Goal: Task Accomplishment & Management: Manage account settings

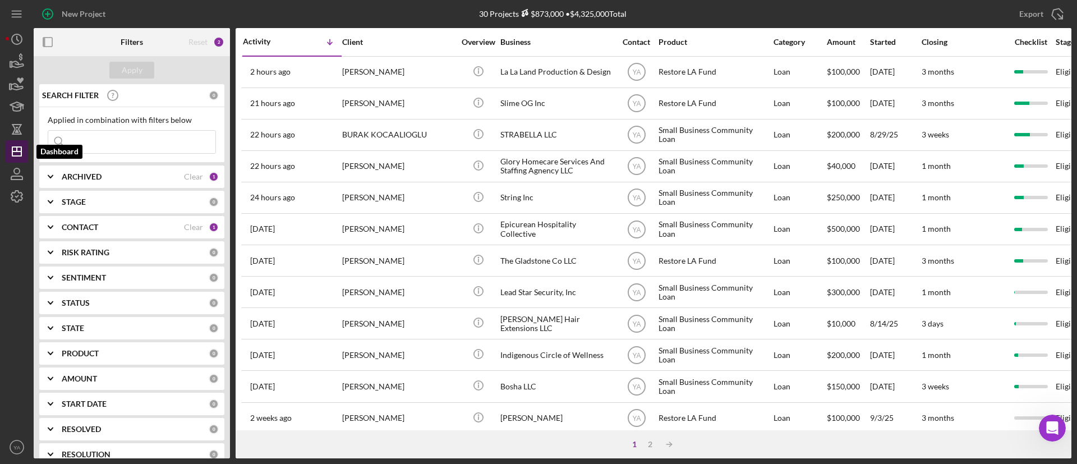
click at [18, 141] on icon "Icon/Dashboard" at bounding box center [17, 151] width 28 height 28
click at [18, 116] on icon "button" at bounding box center [17, 107] width 28 height 28
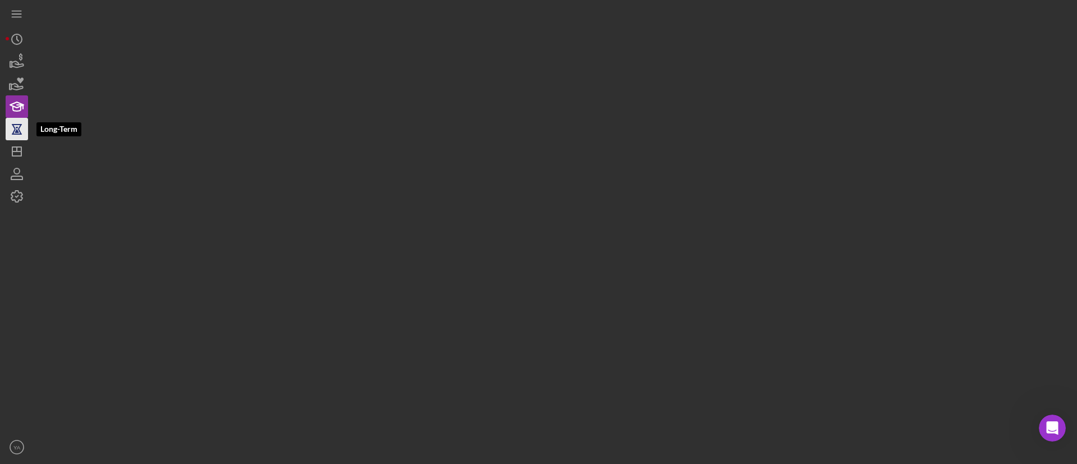
click at [19, 137] on icon "button" at bounding box center [17, 129] width 28 height 28
click at [22, 144] on icon "Icon/Dashboard" at bounding box center [17, 151] width 28 height 28
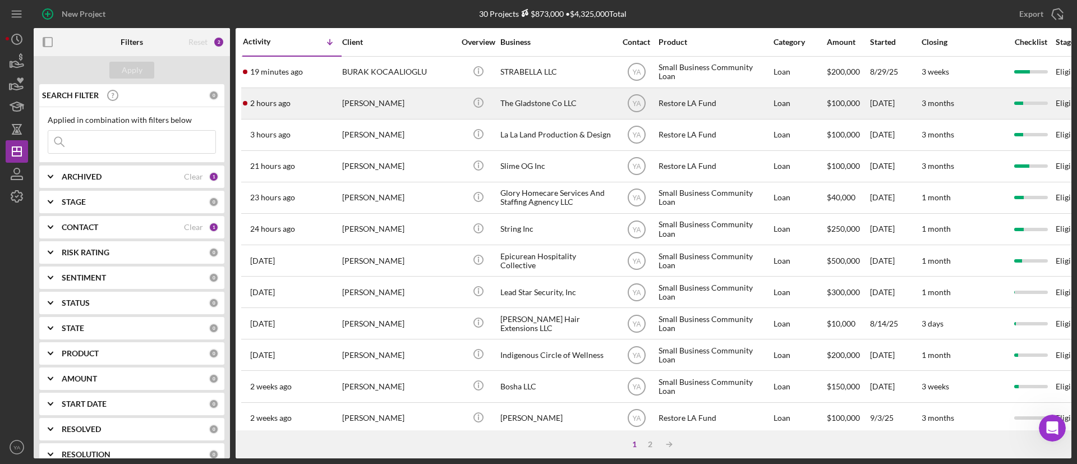
click at [435, 103] on div "[PERSON_NAME]" at bounding box center [398, 104] width 112 height 30
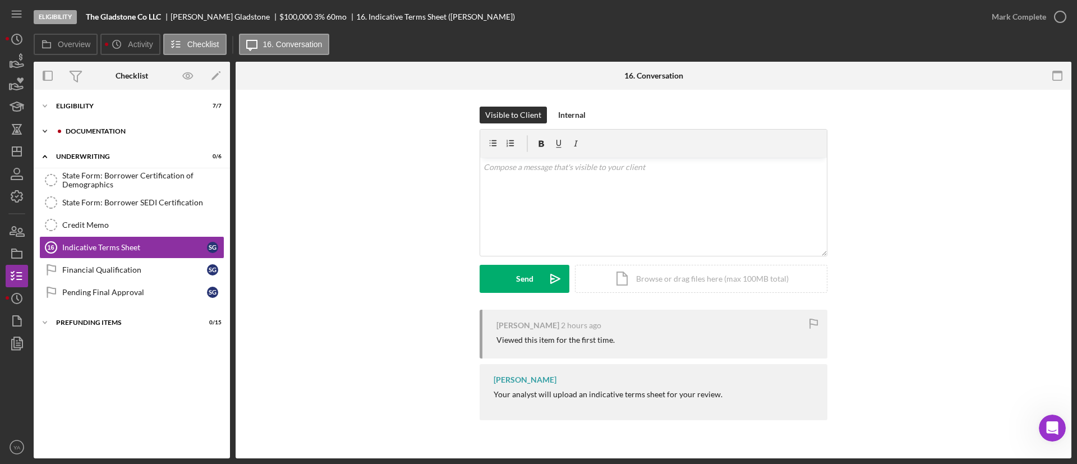
click at [146, 124] on div "Icon/Expander Documentation 6 / 20" at bounding box center [132, 131] width 196 height 22
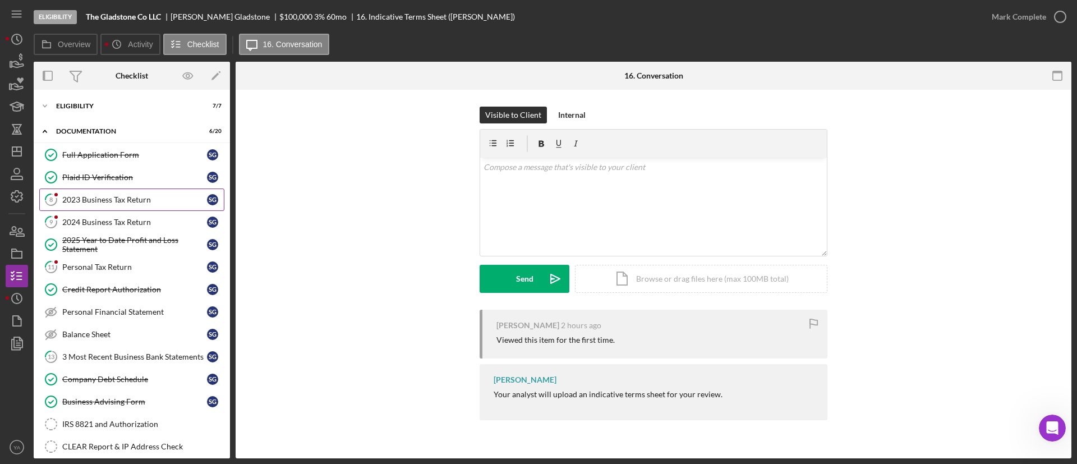
click at [120, 195] on div "2023 Business Tax Return" at bounding box center [134, 199] width 145 height 9
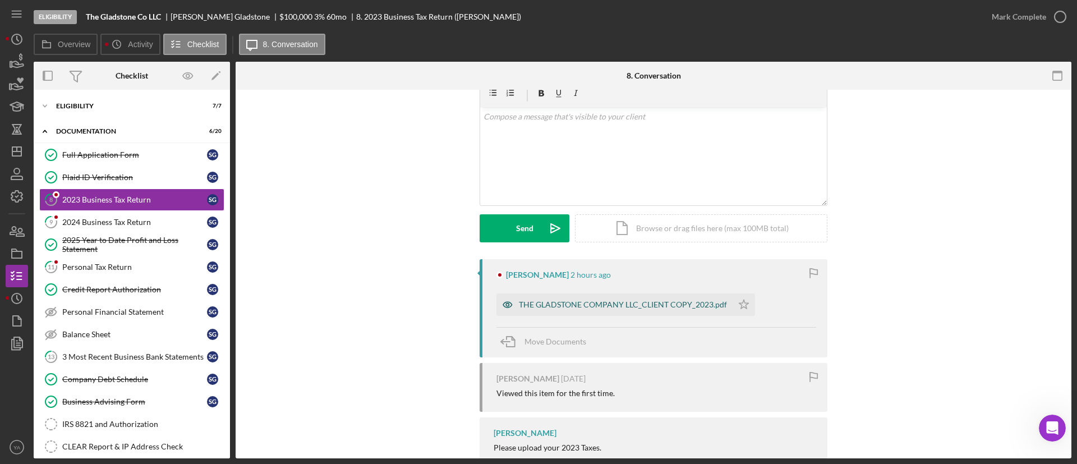
scroll to position [84, 0]
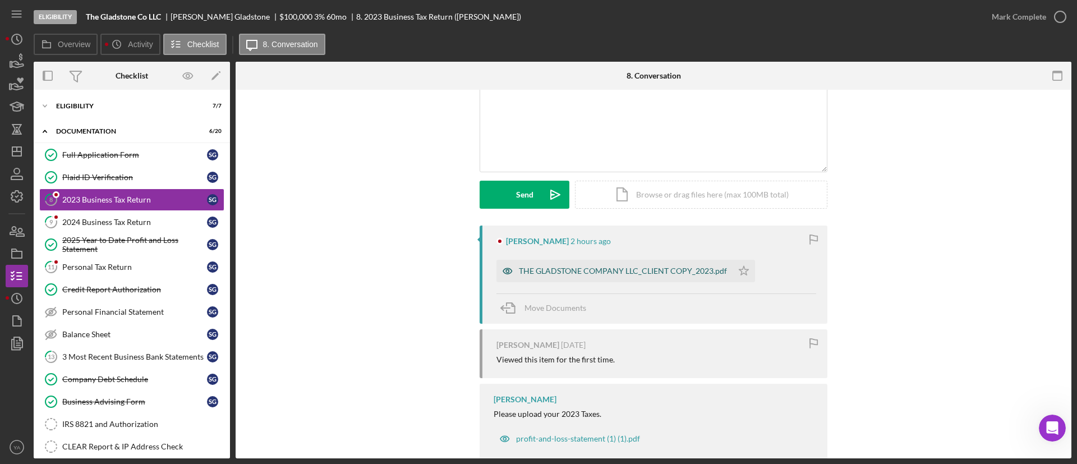
click at [603, 267] on div "THE GLADSTONE COMPANY LLC_CLIENT COPY_2023.pdf" at bounding box center [623, 271] width 208 height 9
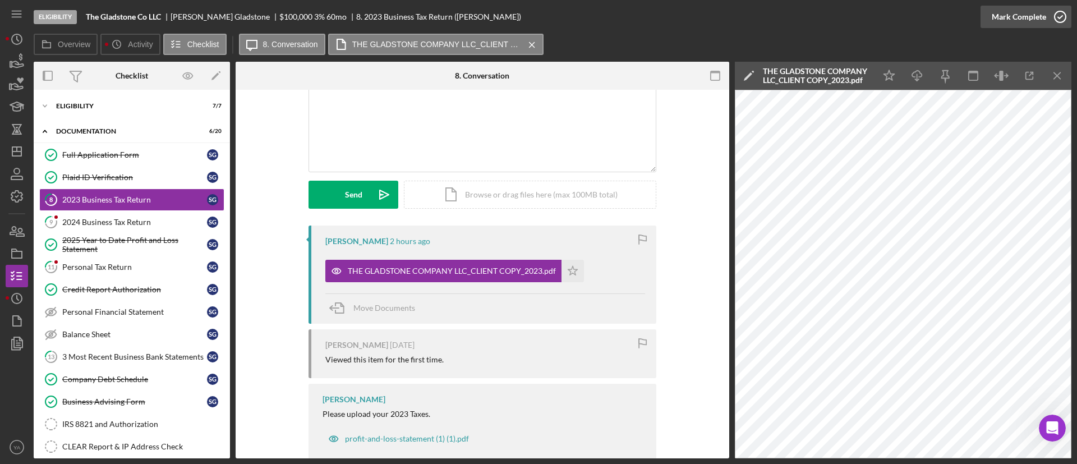
click at [1059, 23] on icon "button" at bounding box center [1060, 17] width 28 height 28
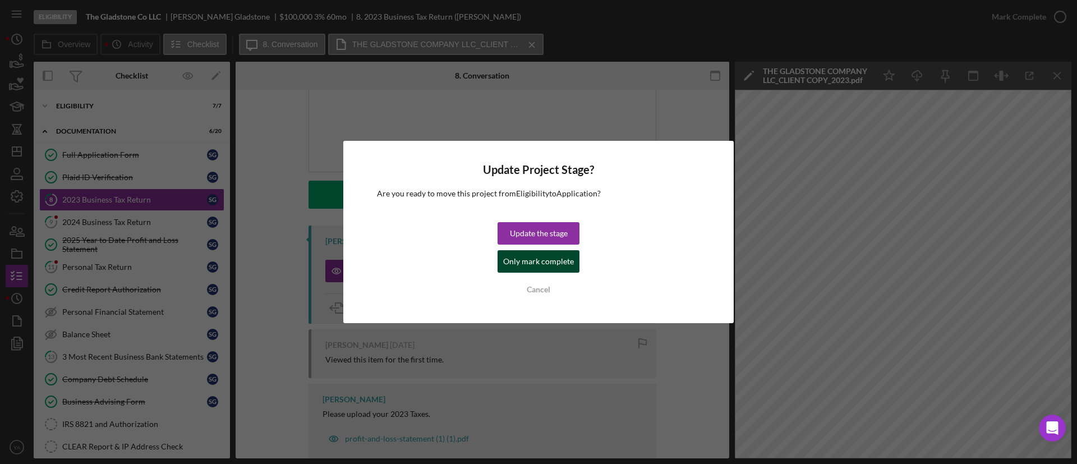
click at [554, 265] on div "Only mark complete" at bounding box center [538, 261] width 71 height 22
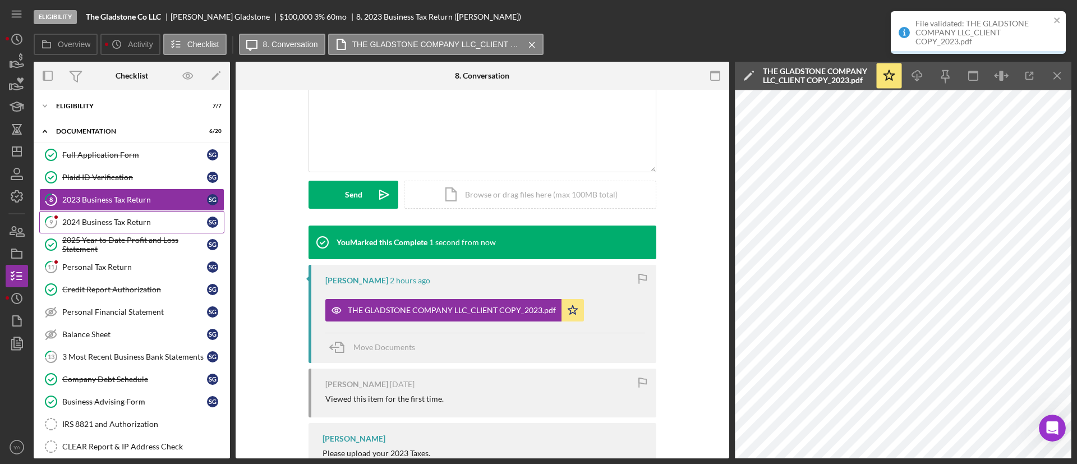
scroll to position [238, 0]
click at [163, 221] on div "2024 Business Tax Return" at bounding box center [134, 222] width 145 height 9
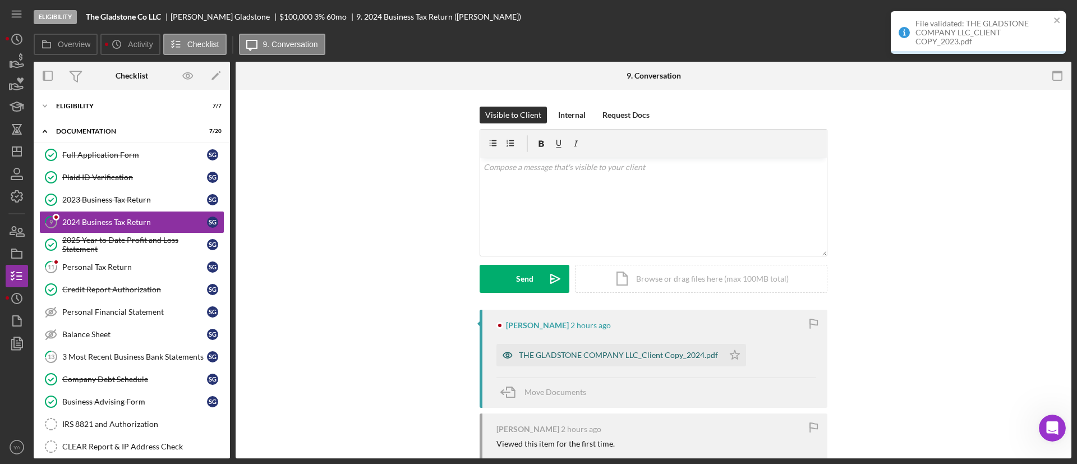
click at [581, 348] on div "THE GLADSTONE COMPANY LLC_Client Copy_2024.pdf" at bounding box center [610, 355] width 227 height 22
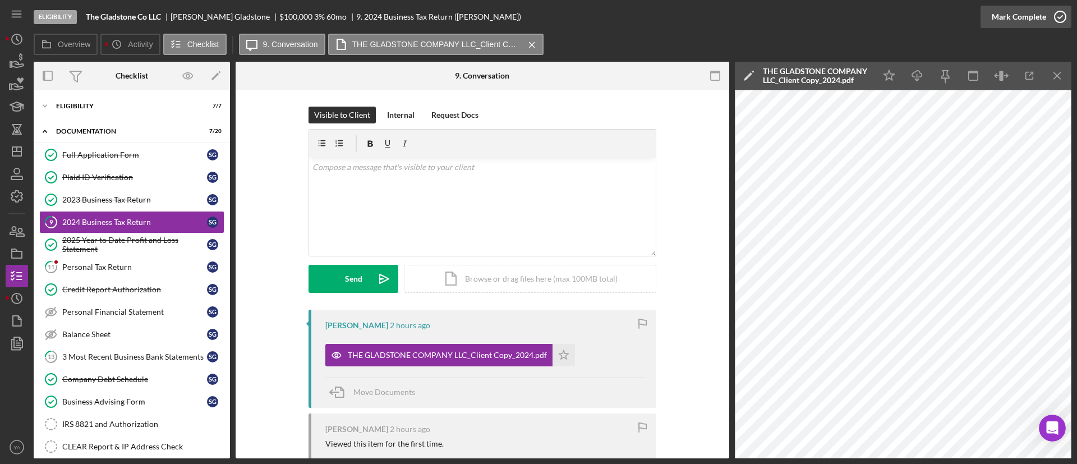
click at [1052, 19] on icon "button" at bounding box center [1060, 17] width 28 height 28
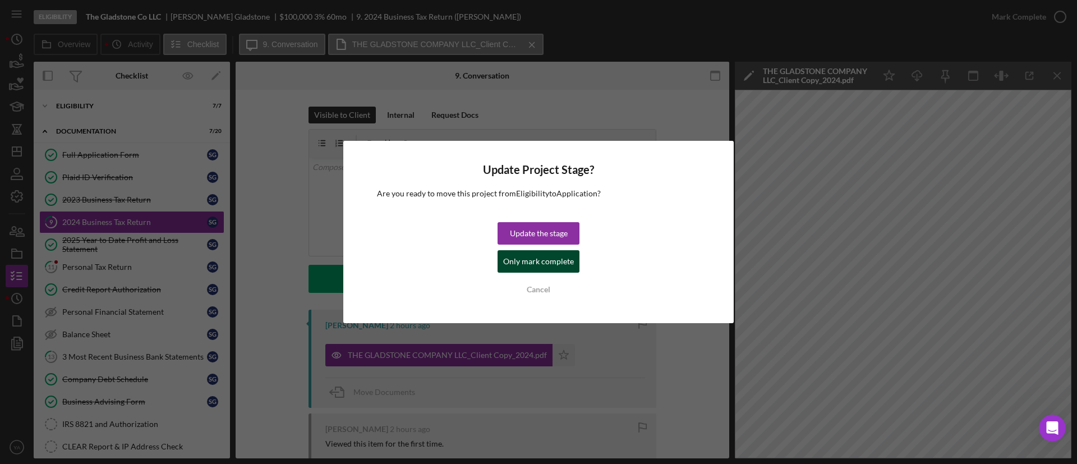
click at [545, 253] on div "Only mark complete" at bounding box center [538, 261] width 71 height 22
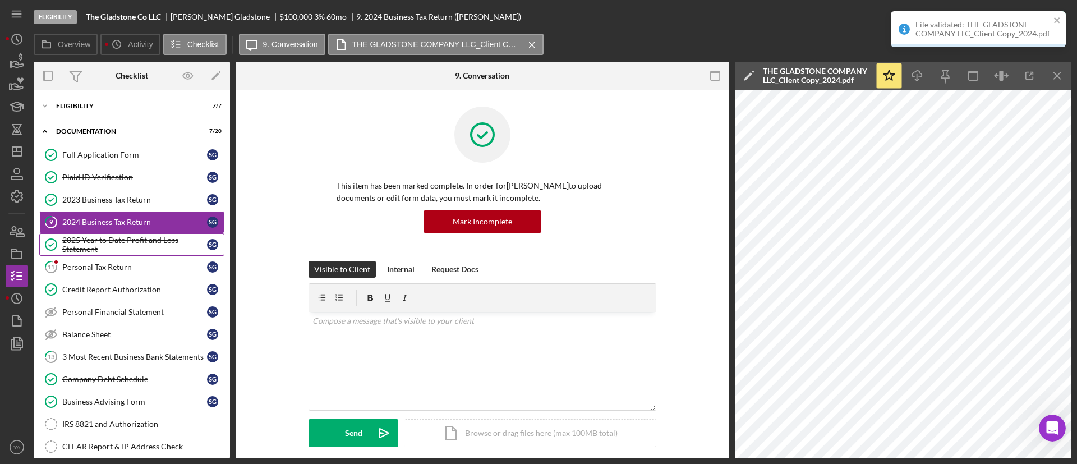
click at [132, 256] on link "11 Personal Tax Return S G" at bounding box center [131, 267] width 185 height 22
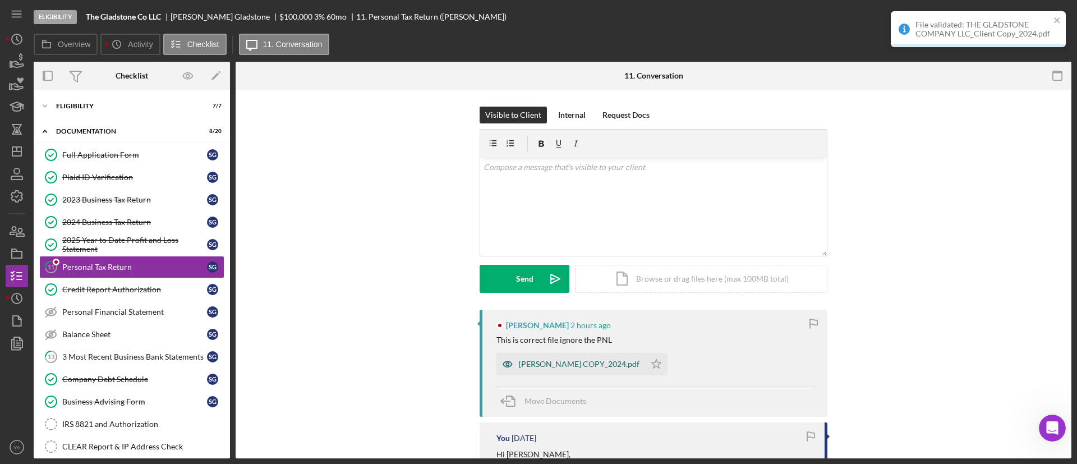
click at [570, 358] on div "[PERSON_NAME] COPY_2024.pdf" at bounding box center [571, 364] width 149 height 22
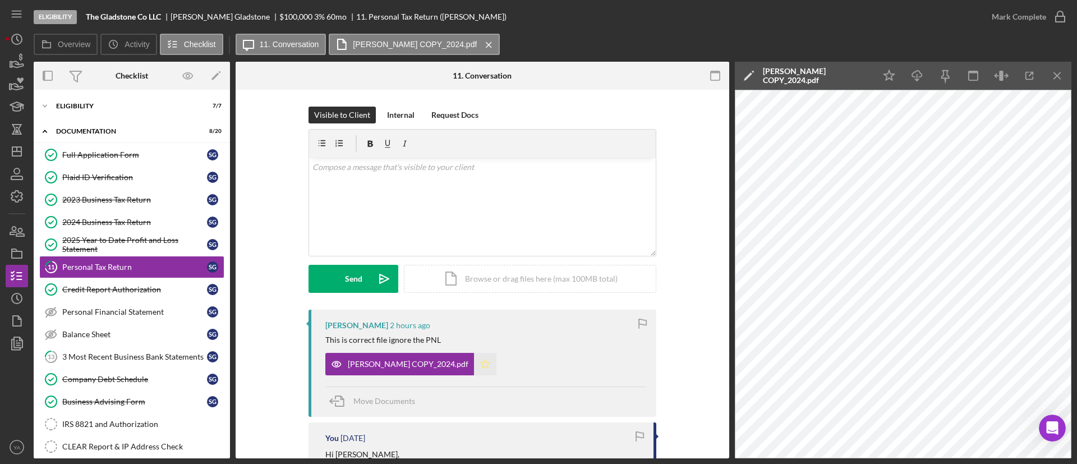
click at [497, 360] on icon "Icon/Star" at bounding box center [485, 364] width 22 height 22
click at [1052, 11] on icon "button" at bounding box center [1060, 17] width 28 height 28
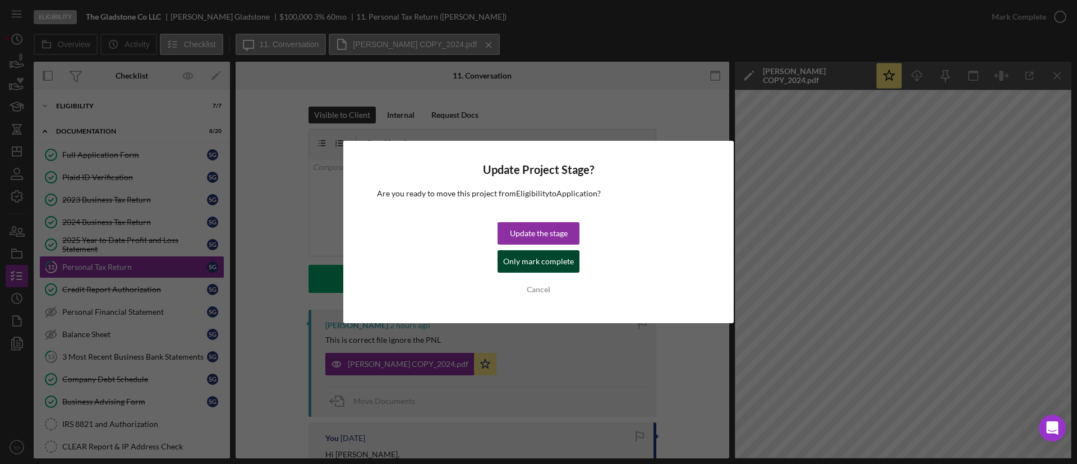
click at [556, 260] on div "Only mark complete" at bounding box center [538, 261] width 71 height 22
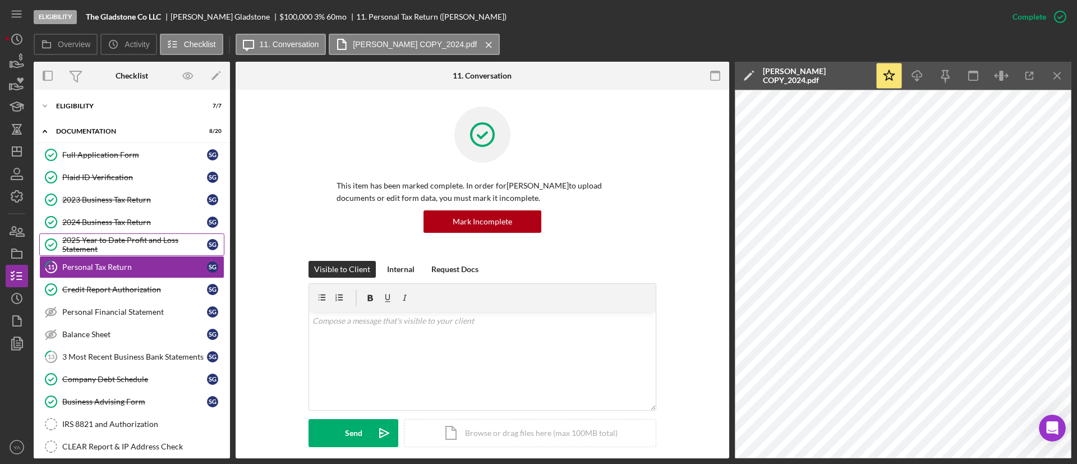
click at [146, 241] on div "2025 Year to Date Profit and Loss Statement" at bounding box center [134, 245] width 145 height 18
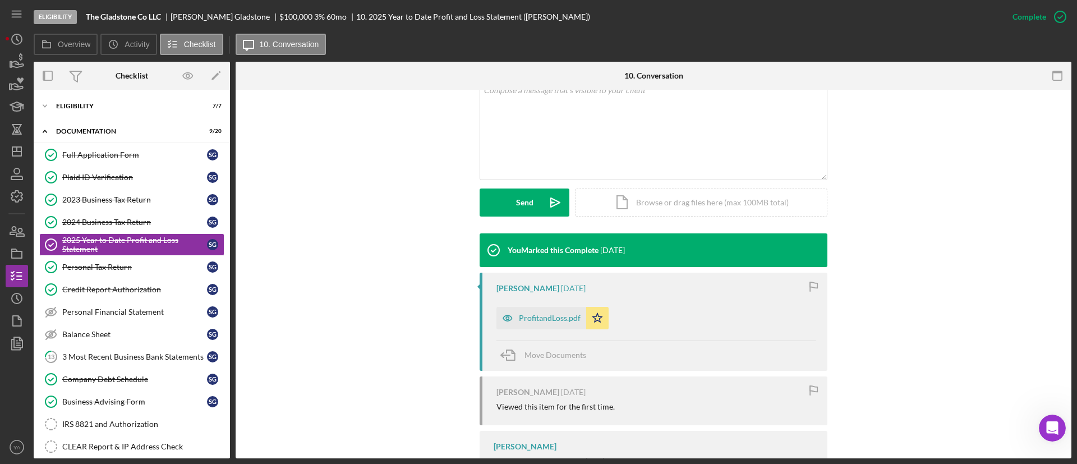
scroll to position [253, 0]
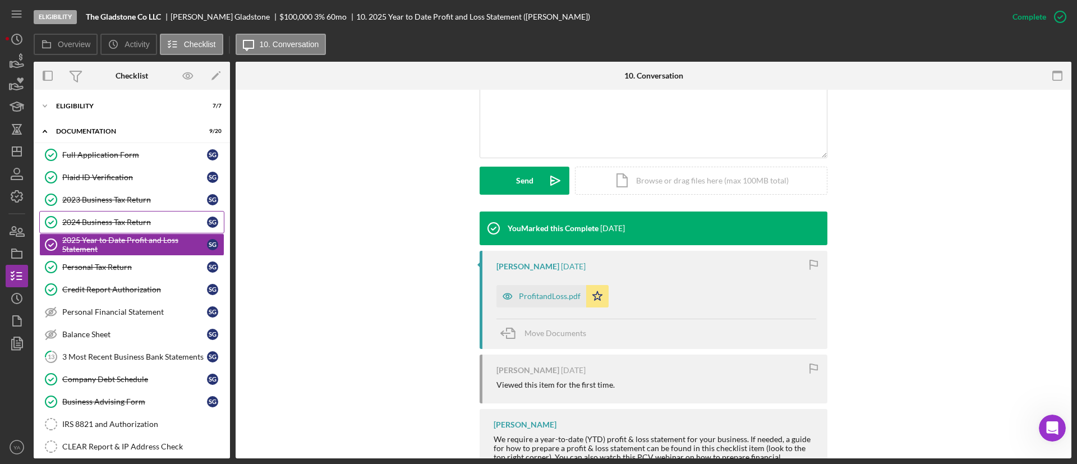
click at [99, 214] on link "2024 Business Tax Return 2024 Business Tax Return S G" at bounding box center [131, 222] width 185 height 22
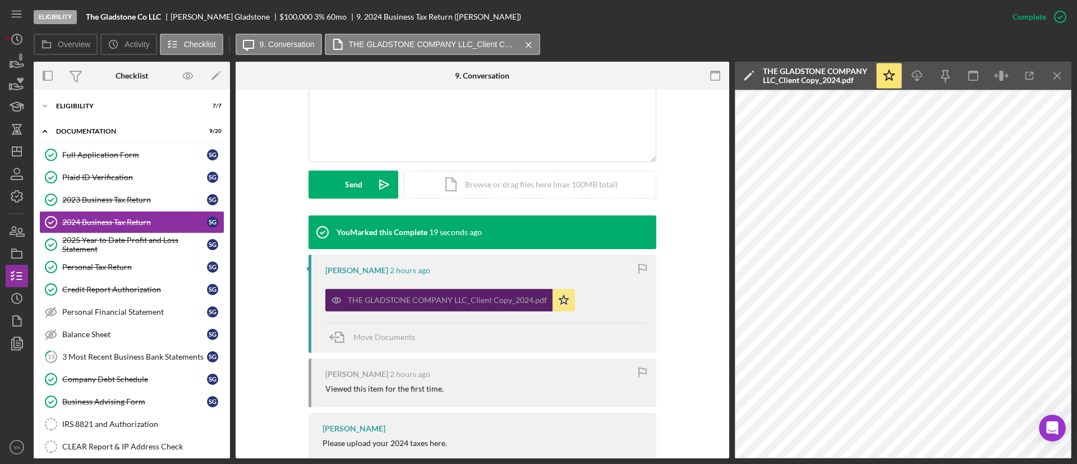
scroll to position [253, 0]
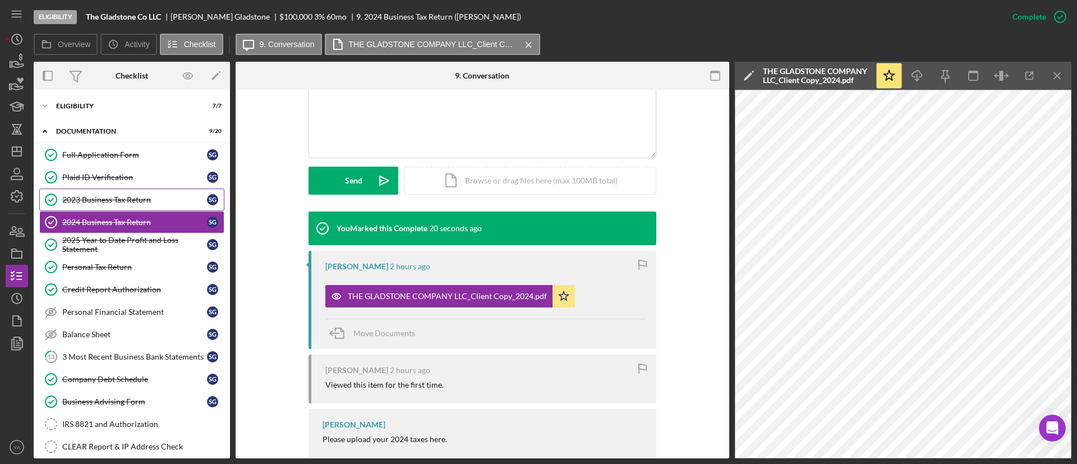
click at [141, 200] on div "2023 Business Tax Return" at bounding box center [134, 199] width 145 height 9
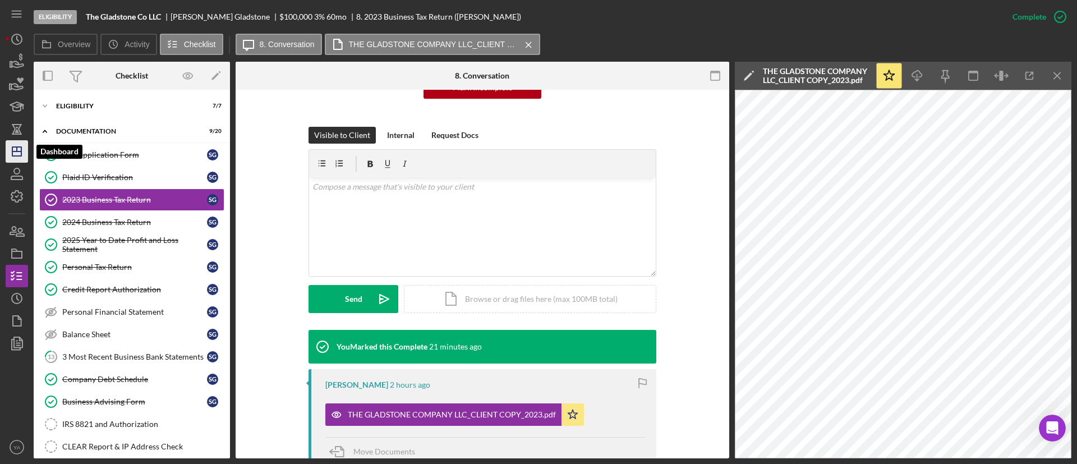
click at [20, 149] on icon "Icon/Dashboard" at bounding box center [17, 151] width 28 height 28
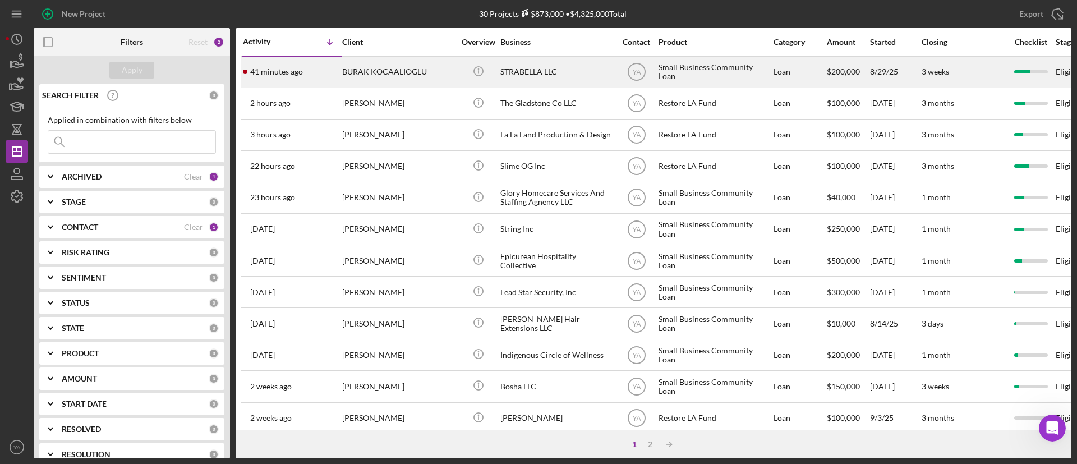
click at [429, 81] on div "BURAK KOCAALIOGLU" at bounding box center [398, 72] width 112 height 30
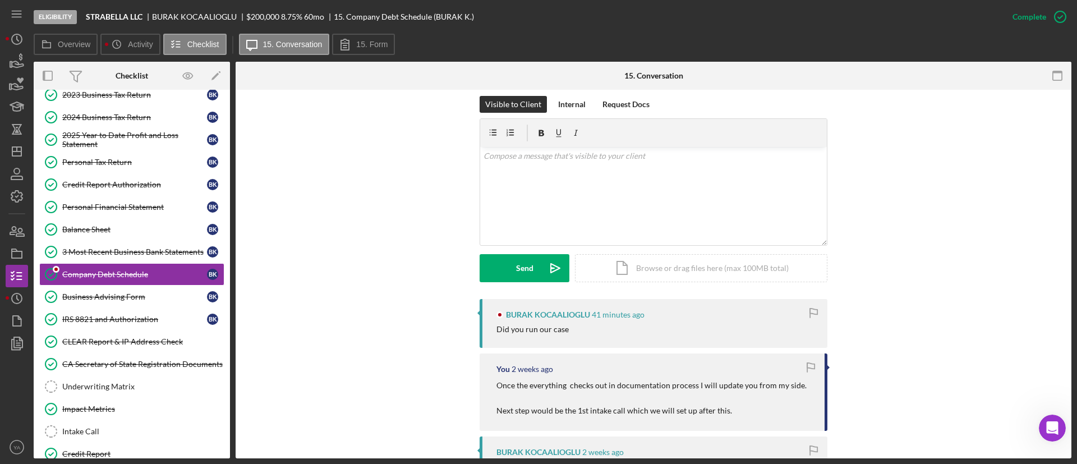
scroll to position [168, 0]
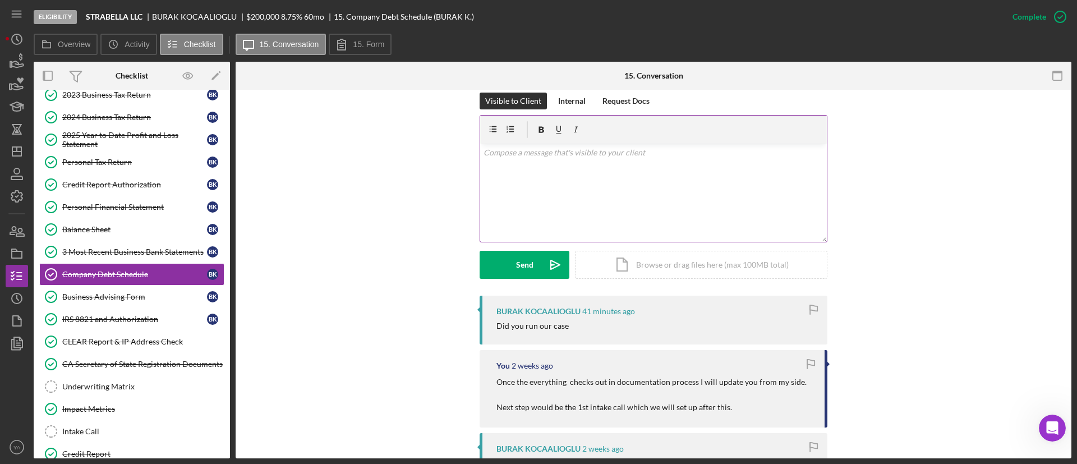
click at [594, 203] on div "v Color teal Color pink Remove color Add row above Add row below Add column bef…" at bounding box center [653, 193] width 347 height 98
click at [630, 209] on div "v Color teal Color pink Remove color Add row above Add row below Add column bef…" at bounding box center [653, 193] width 347 height 98
